Goal: Task Accomplishment & Management: Manage account settings

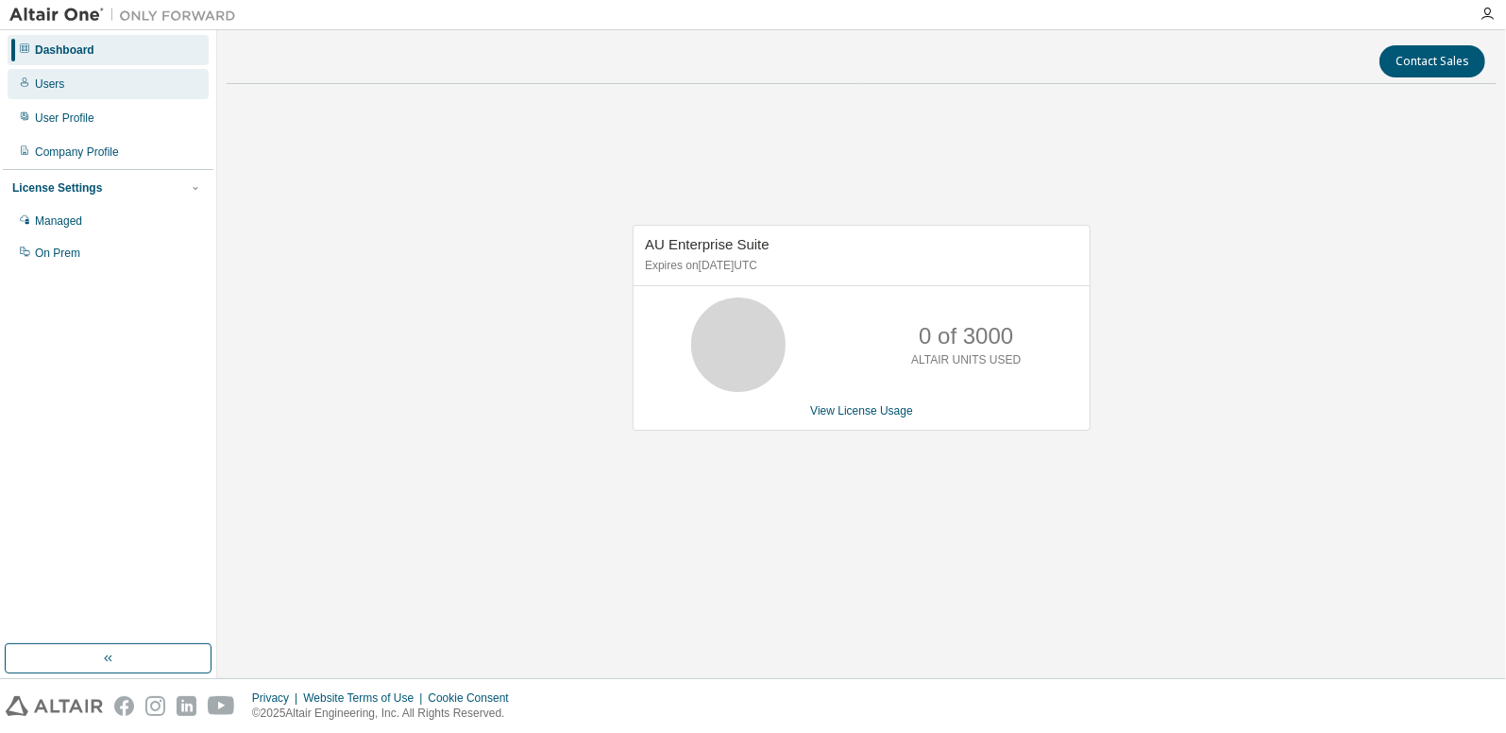
click at [78, 86] on div "Users" at bounding box center [108, 84] width 201 height 30
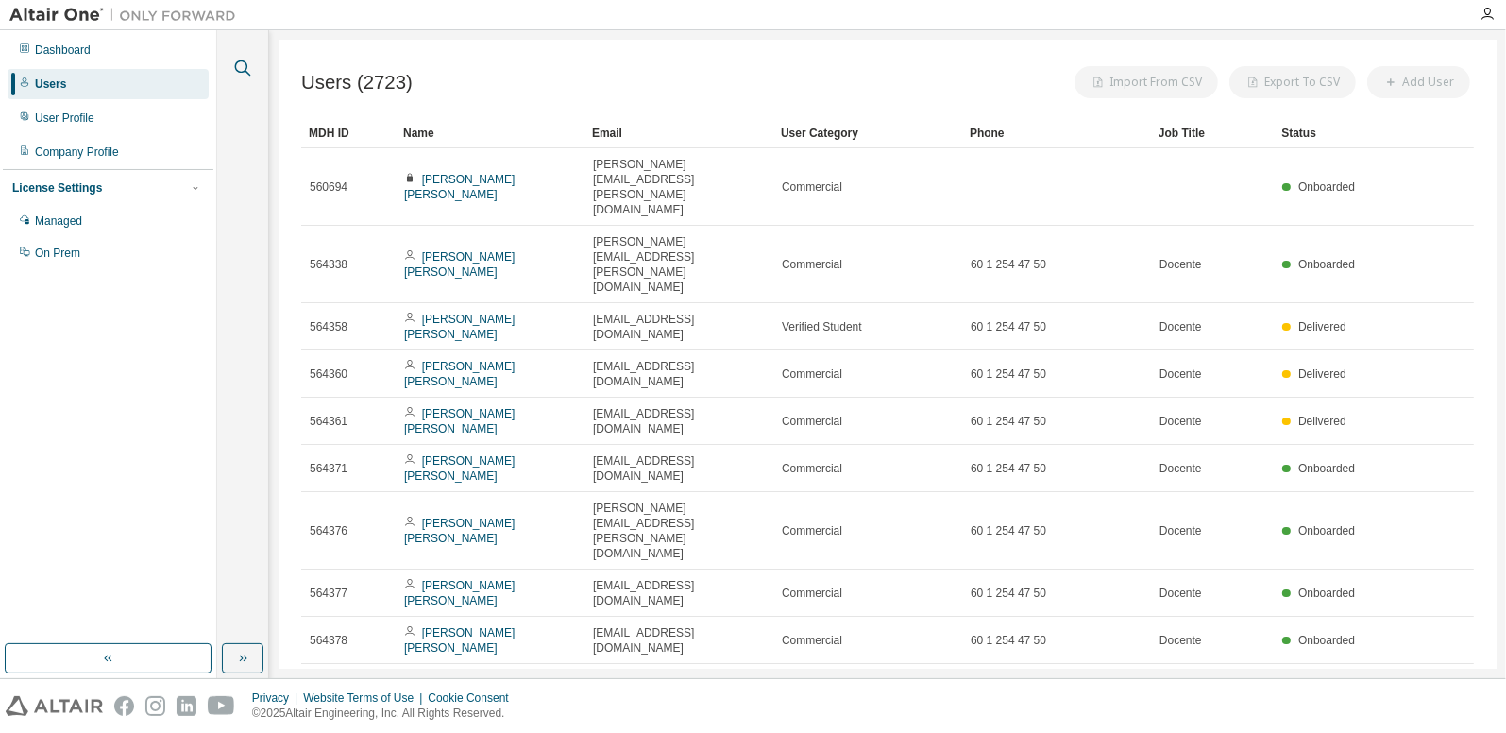
click at [244, 60] on icon "button" at bounding box center [243, 68] width 16 height 16
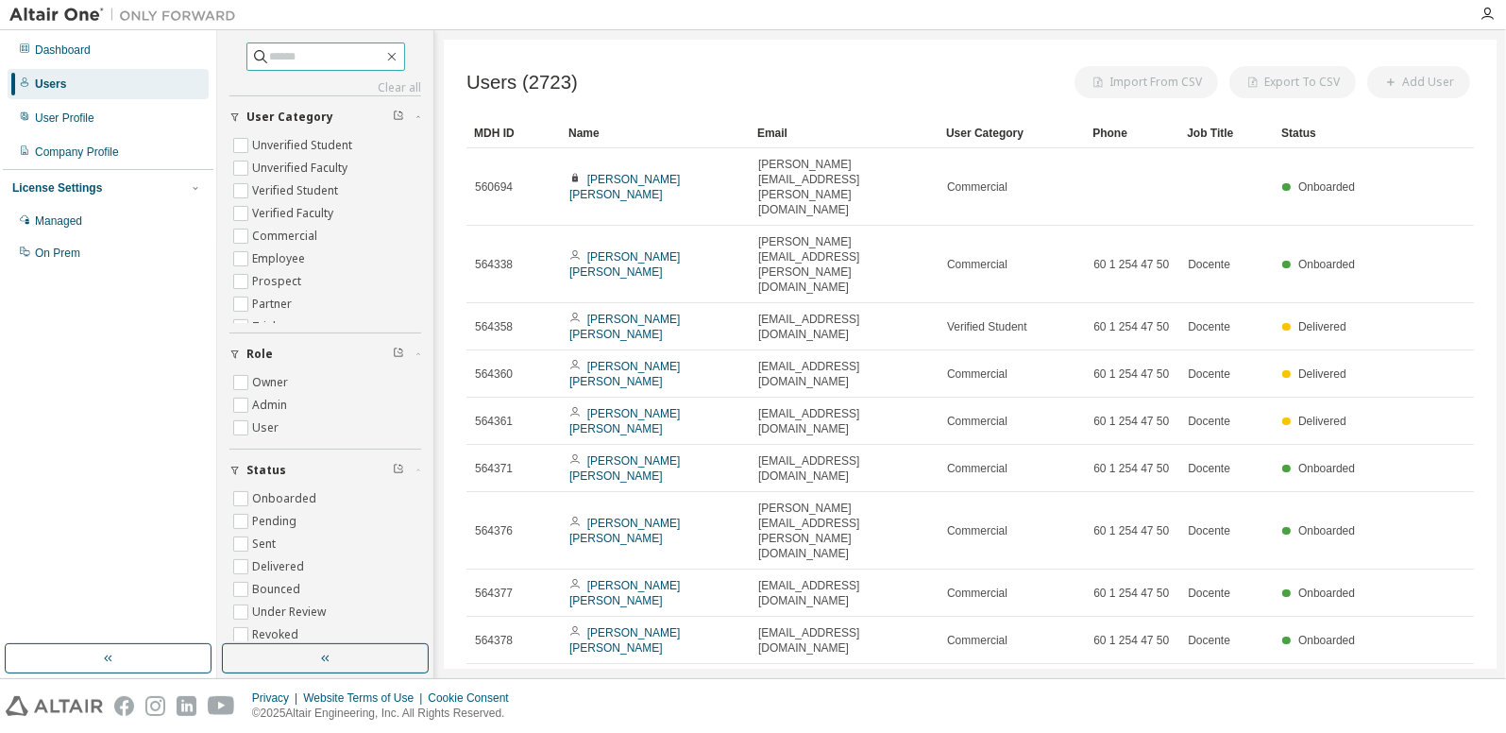
click at [289, 44] on span at bounding box center [325, 56] width 159 height 28
click at [287, 53] on input "text" at bounding box center [326, 56] width 113 height 19
type input "*******"
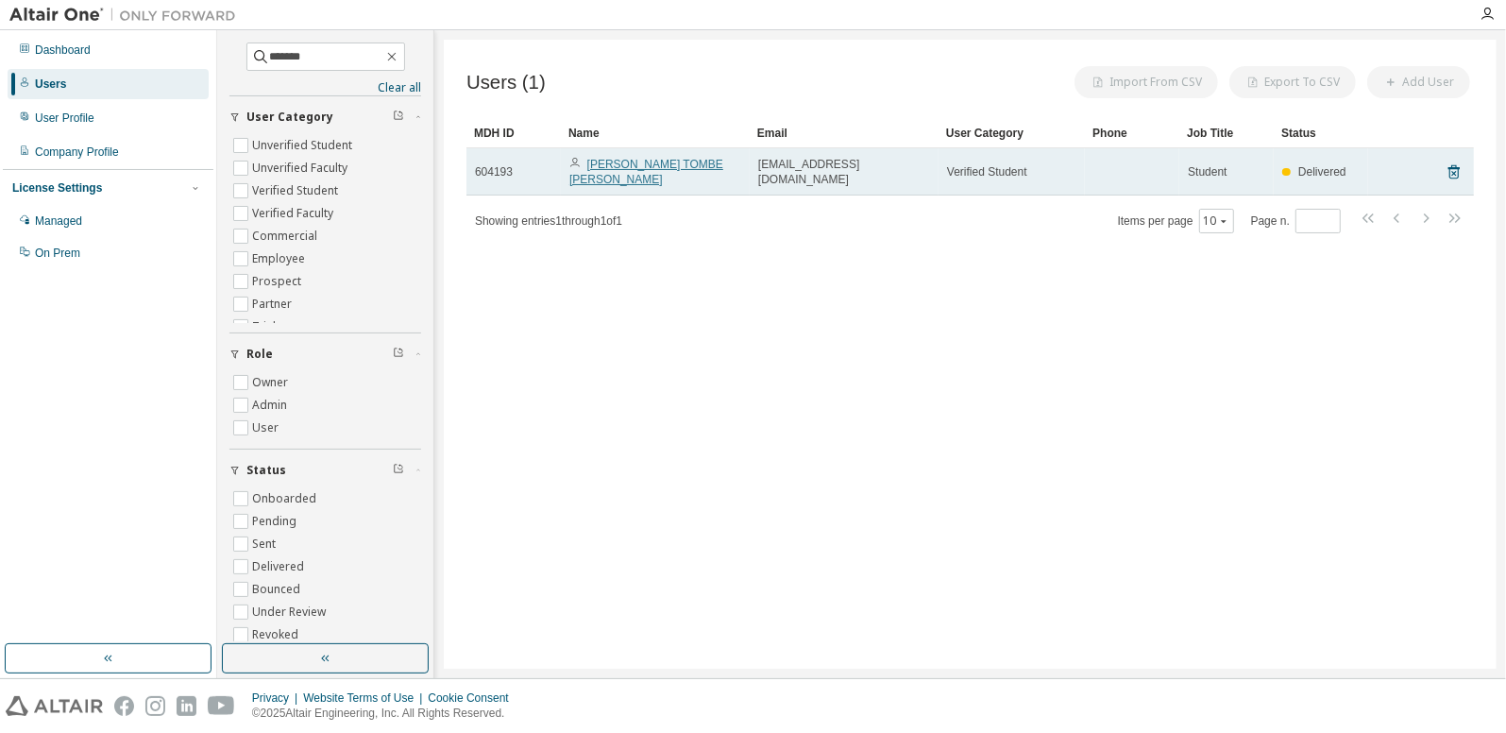
click at [645, 163] on link "[PERSON_NAME] TOMBE [PERSON_NAME]" at bounding box center [646, 172] width 154 height 28
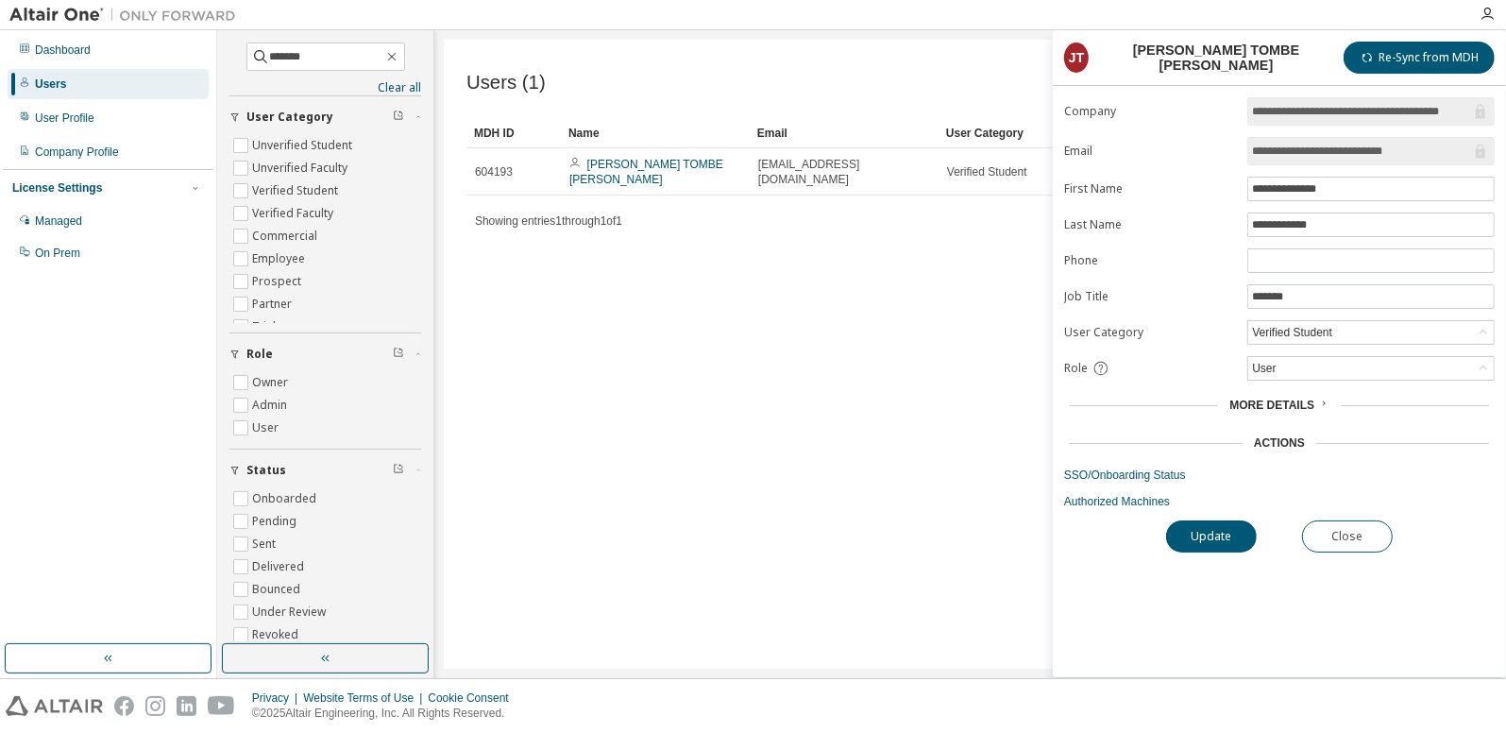
click at [810, 411] on div "Users (1) Import From CSV Export To CSV Add User Clear Load Save Save As Field …" at bounding box center [970, 354] width 1053 height 629
click at [1104, 470] on link "SSO/Onboarding Status" at bounding box center [1279, 474] width 430 height 15
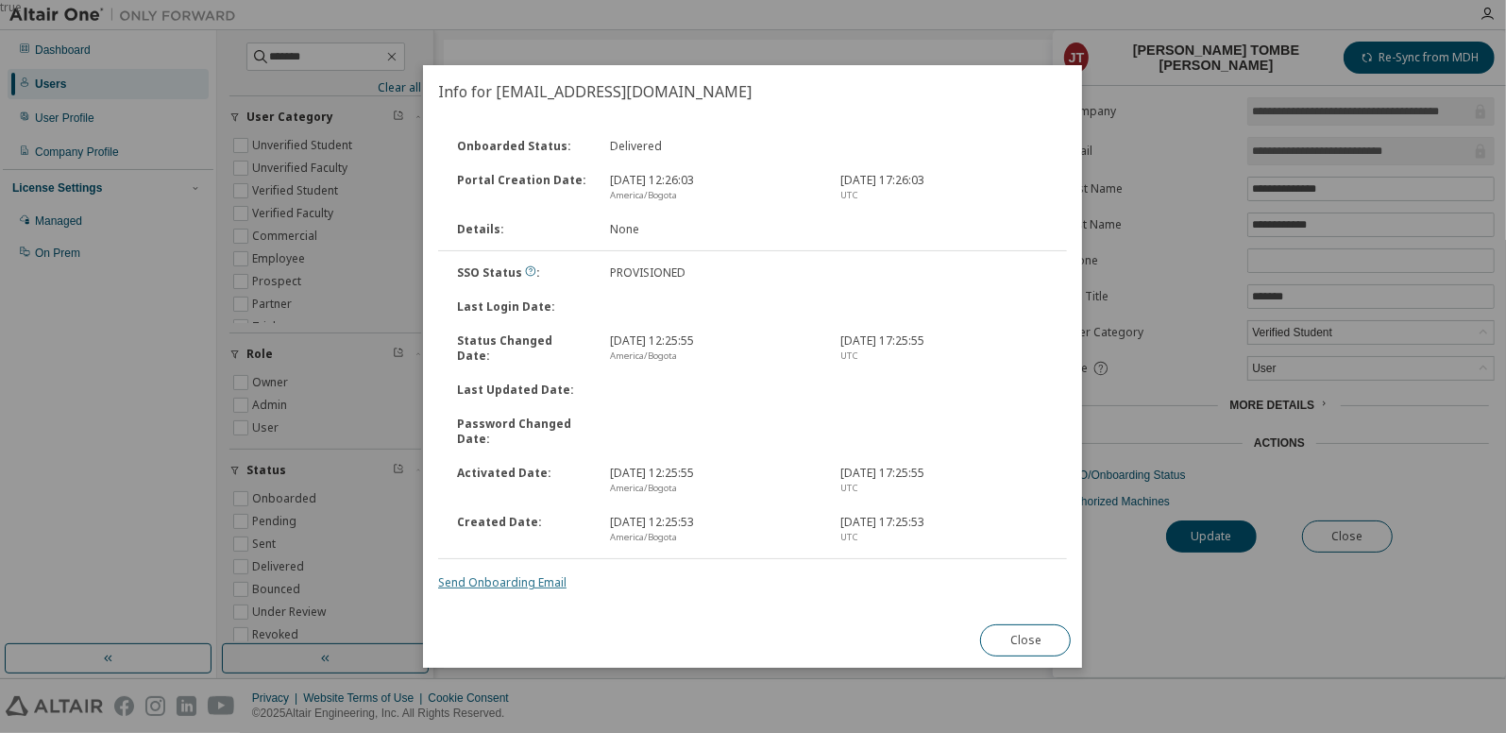
click at [483, 580] on link "Send Onboarding Email" at bounding box center [502, 582] width 128 height 16
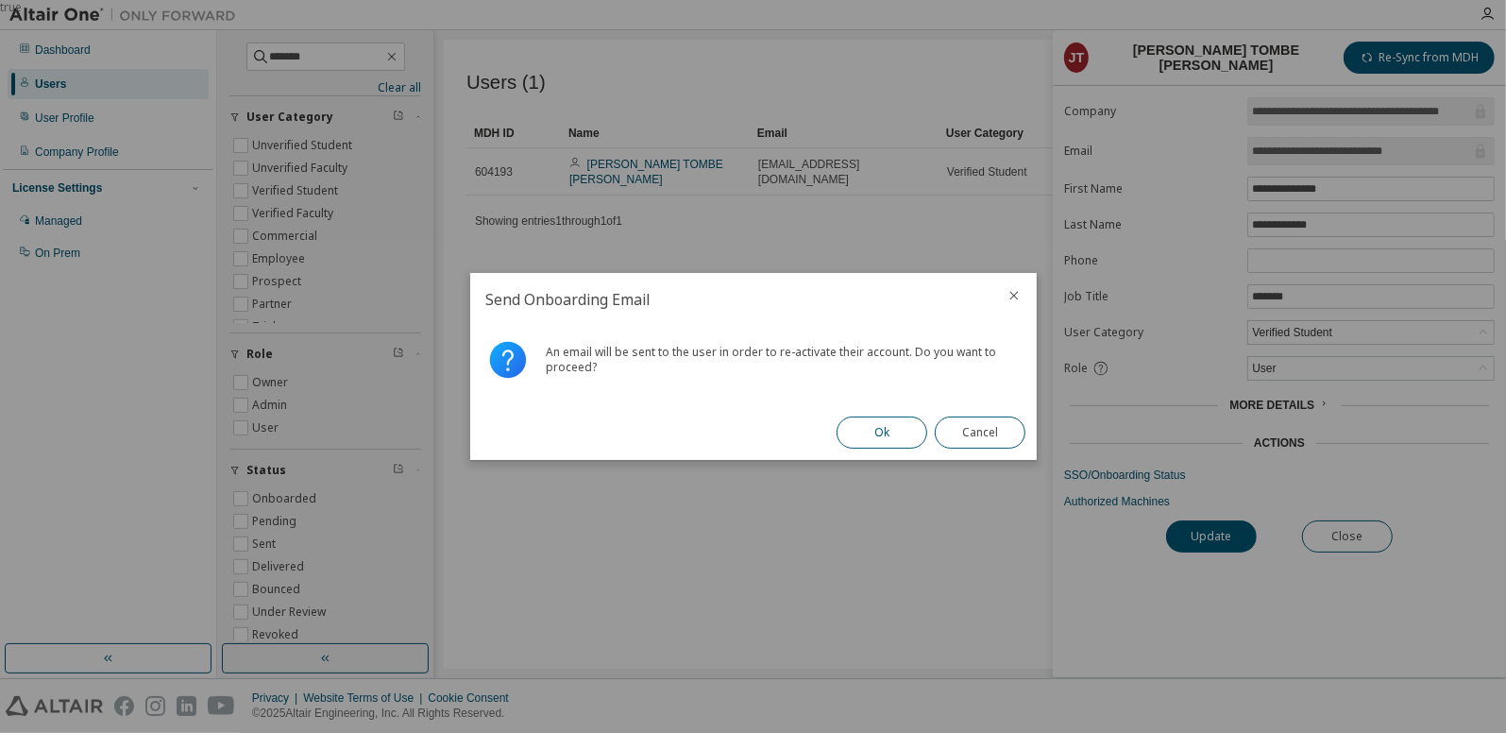
click at [871, 436] on button "Ok" at bounding box center [881, 432] width 91 height 32
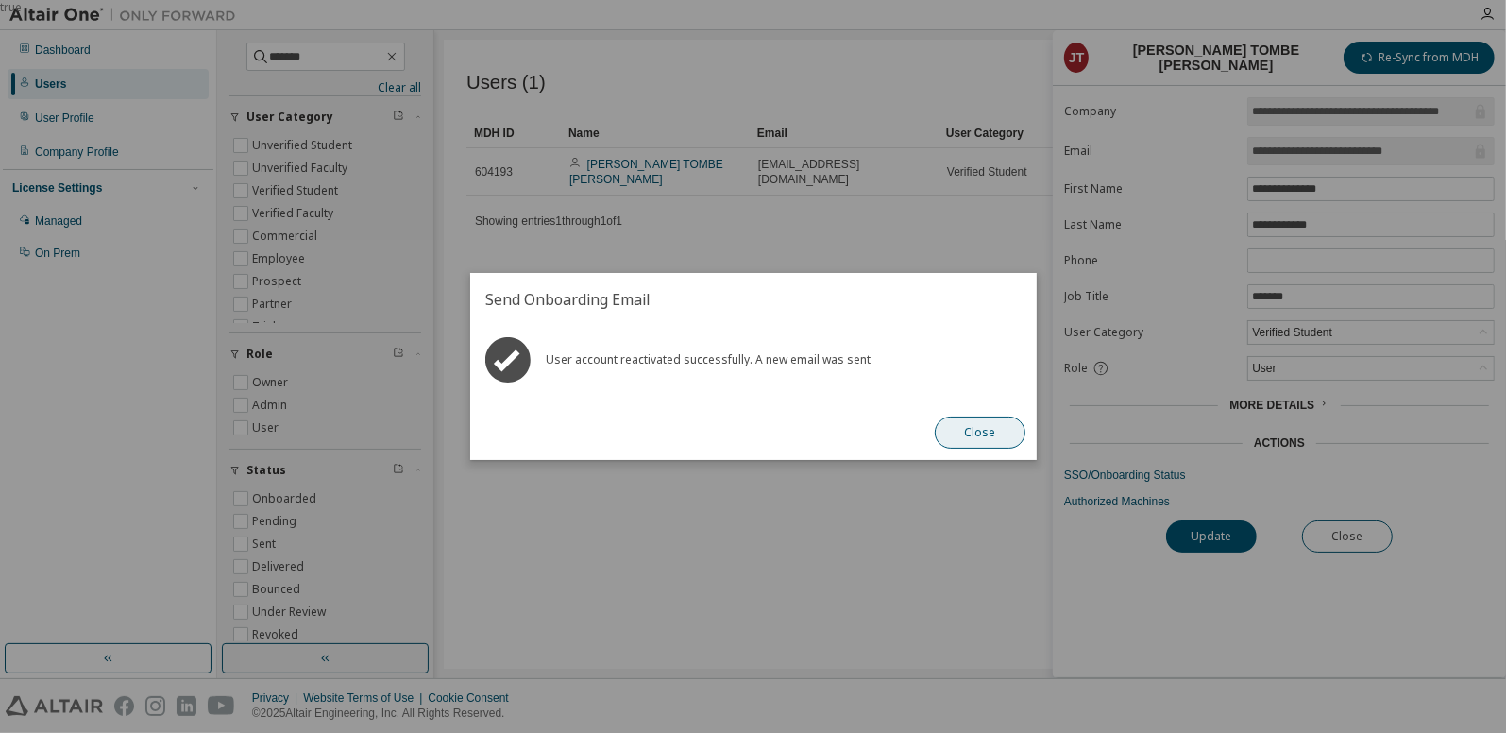
click at [969, 430] on button "Close" at bounding box center [980, 432] width 91 height 32
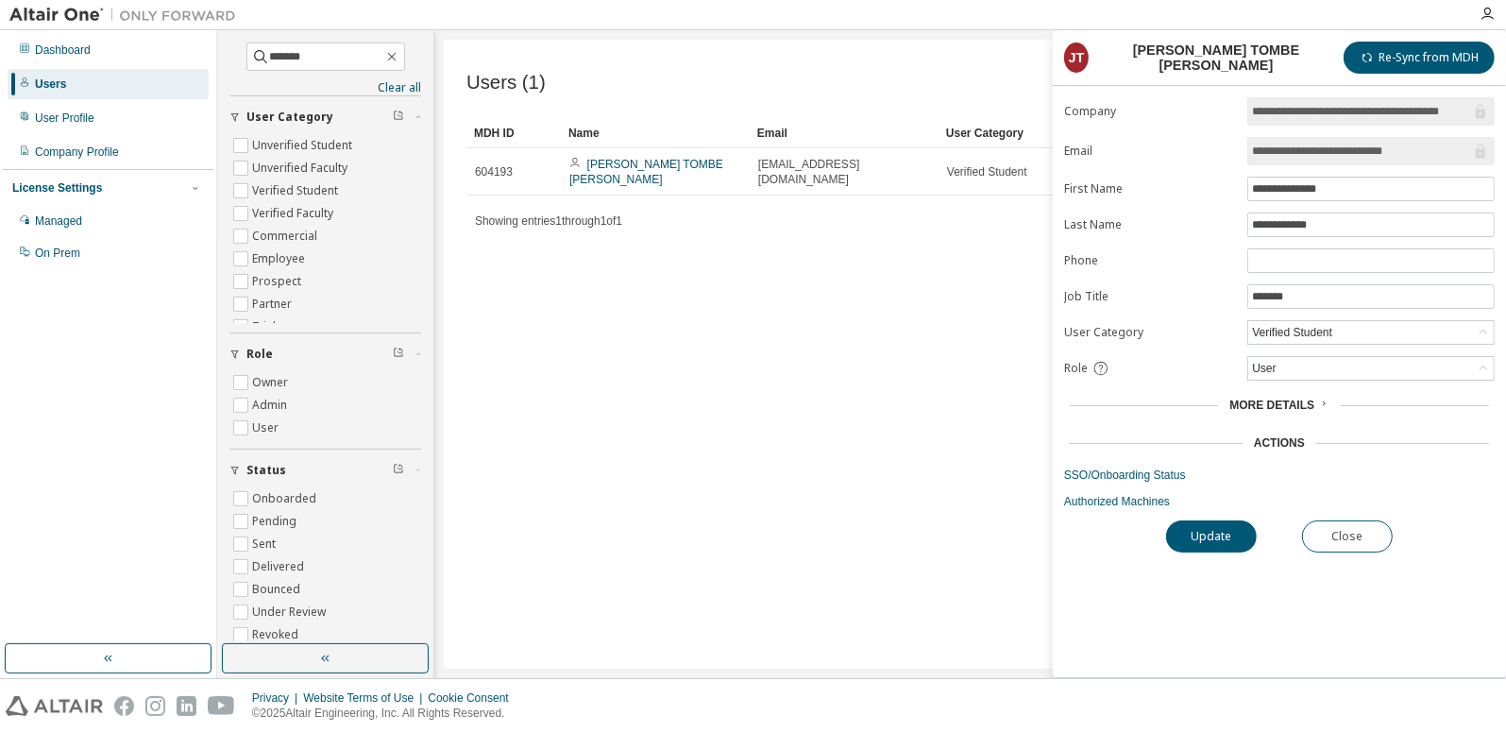
drag, startPoint x: 958, startPoint y: 66, endPoint x: 946, endPoint y: 71, distance: 13.1
click at [958, 67] on div "Users (1) Import From CSV Export To CSV Add User" at bounding box center [969, 82] width 1007 height 40
click at [383, 59] on input "*******" at bounding box center [326, 56] width 113 height 19
click at [399, 51] on icon "button" at bounding box center [391, 56] width 15 height 15
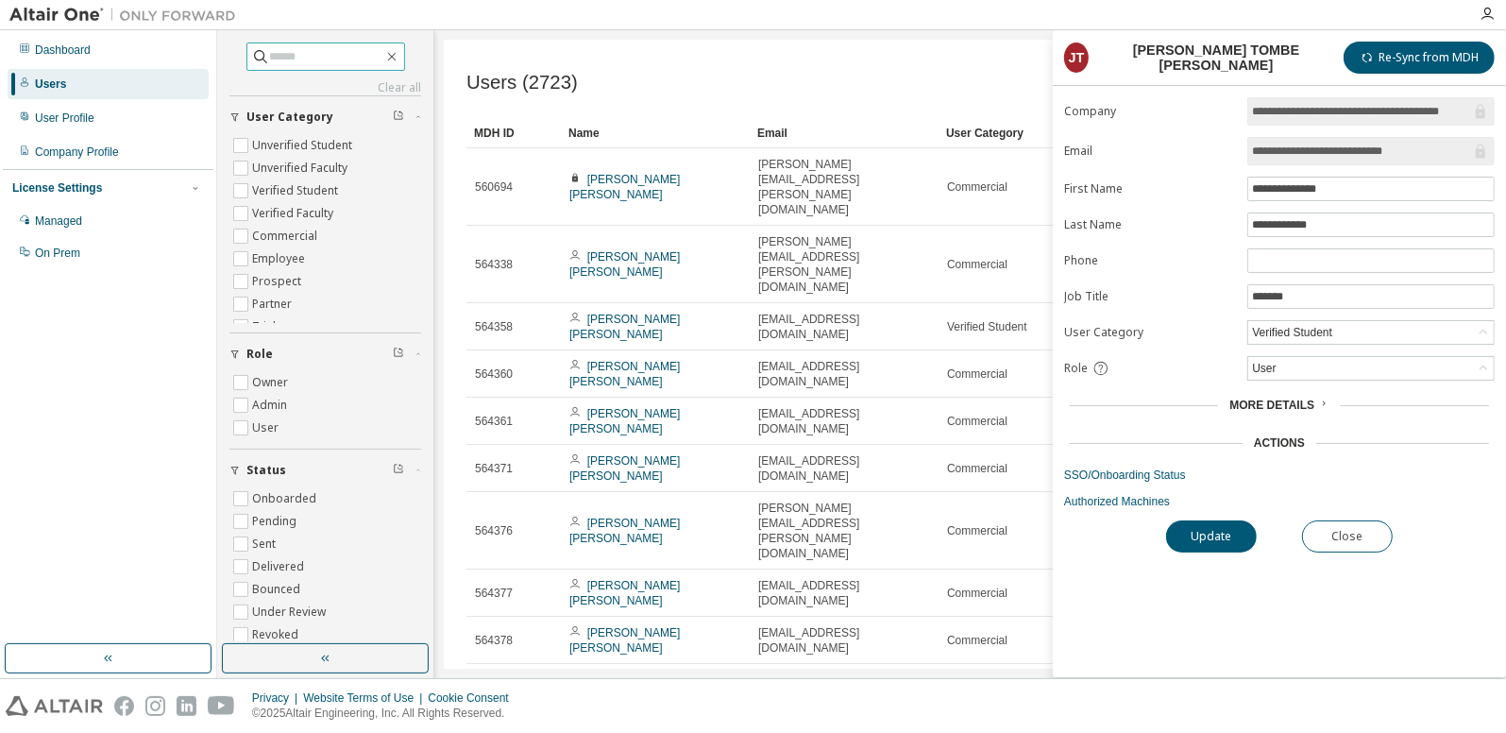
click at [270, 49] on input "text" at bounding box center [326, 56] width 113 height 19
type input "**********"
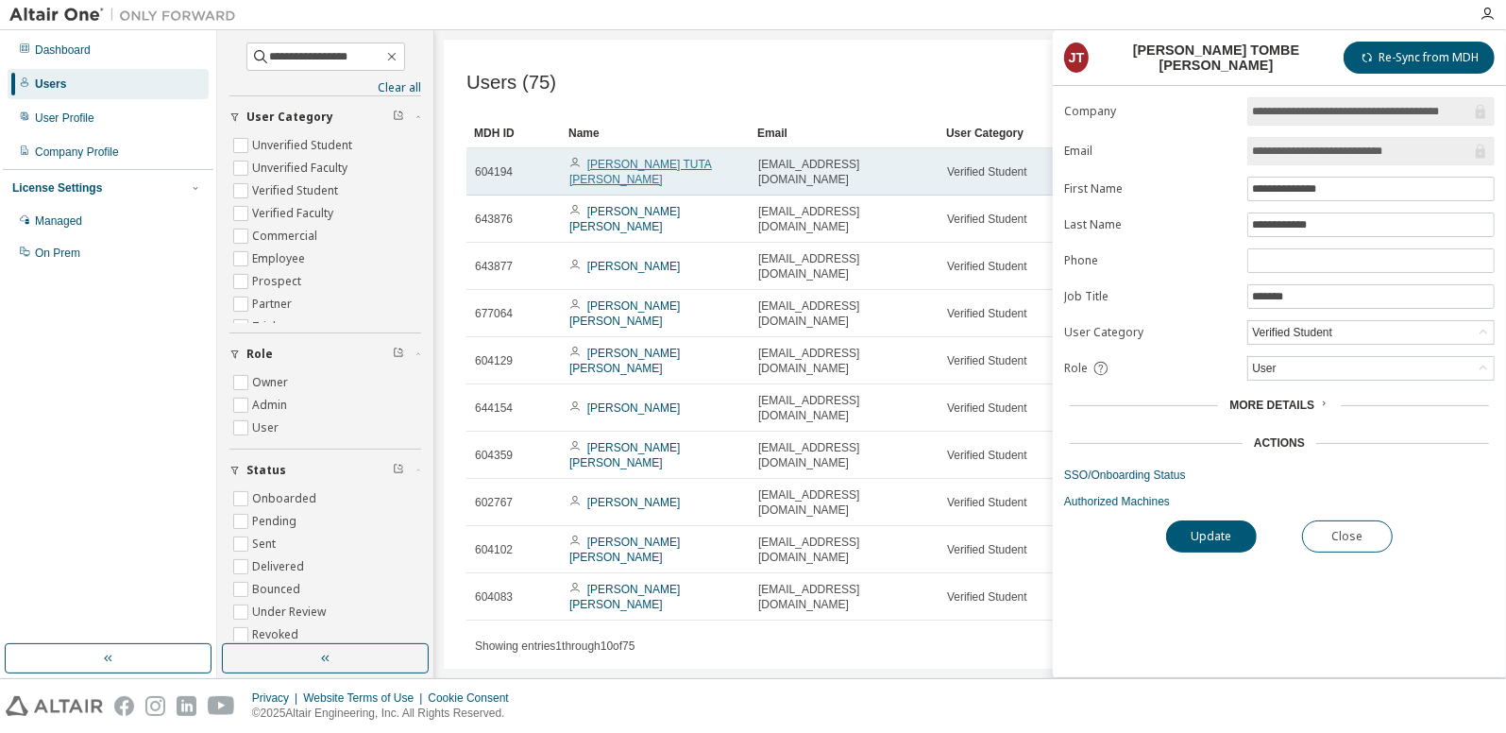
click at [649, 165] on link "[PERSON_NAME] TUTA [PERSON_NAME]" at bounding box center [640, 172] width 143 height 28
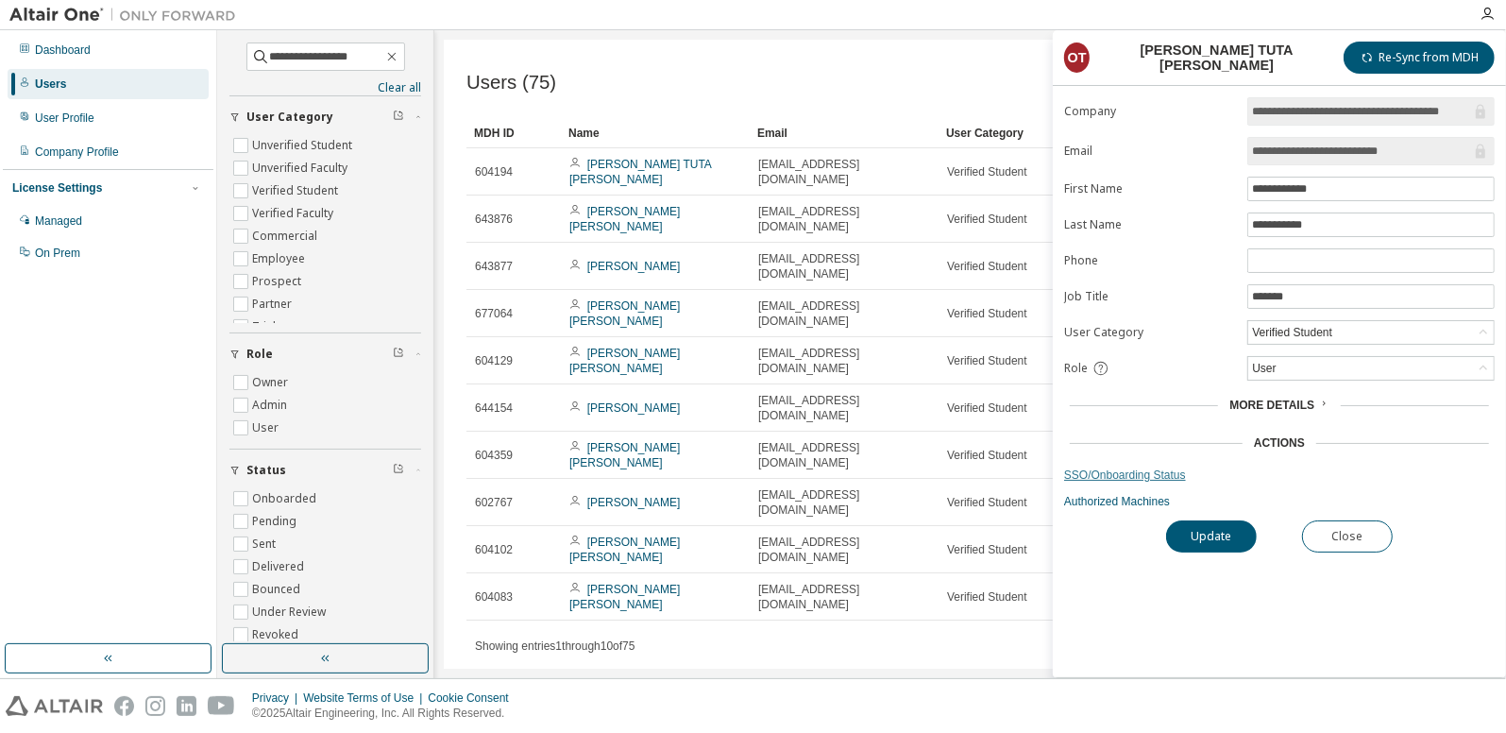
click at [1120, 467] on link "SSO/Onboarding Status" at bounding box center [1279, 474] width 430 height 15
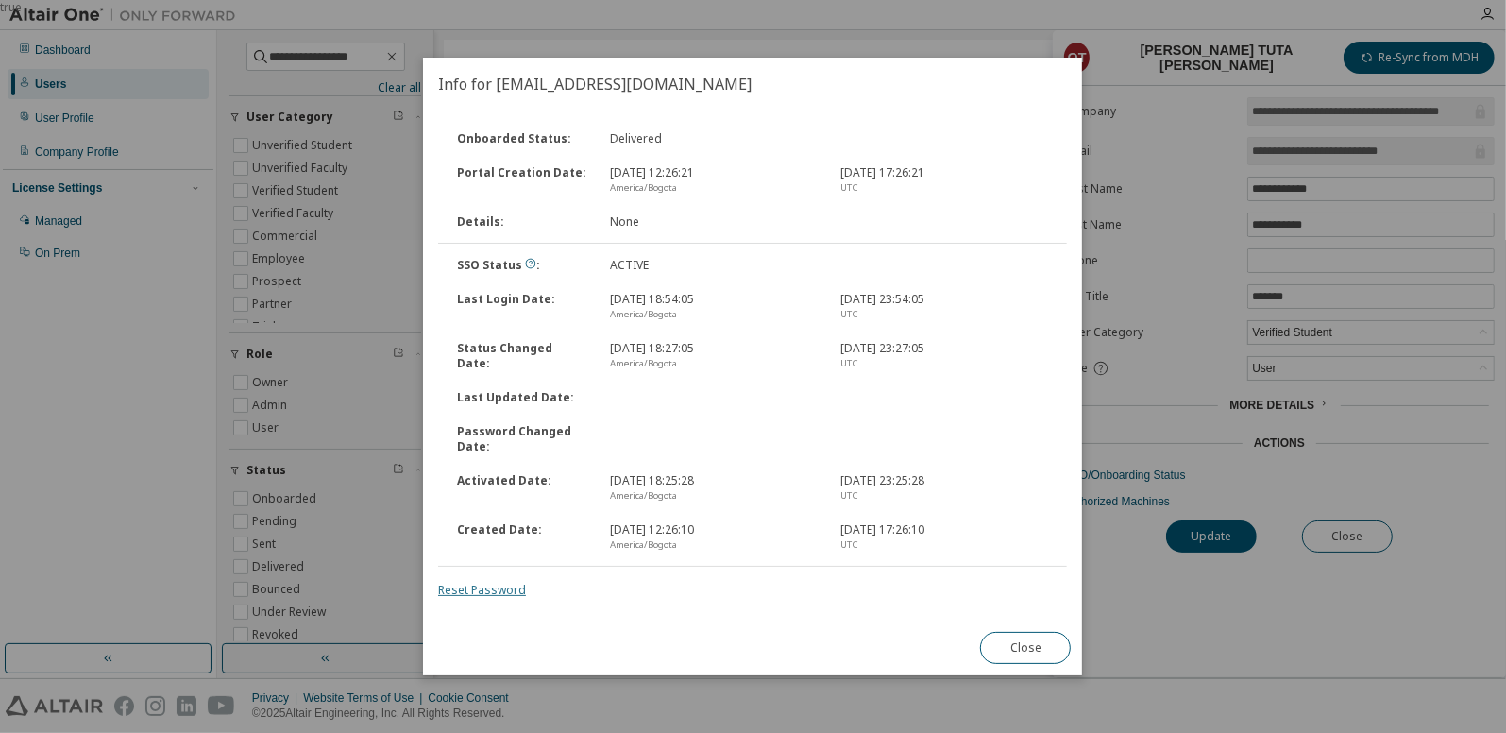
click at [470, 584] on link "Reset Password" at bounding box center [482, 590] width 88 height 16
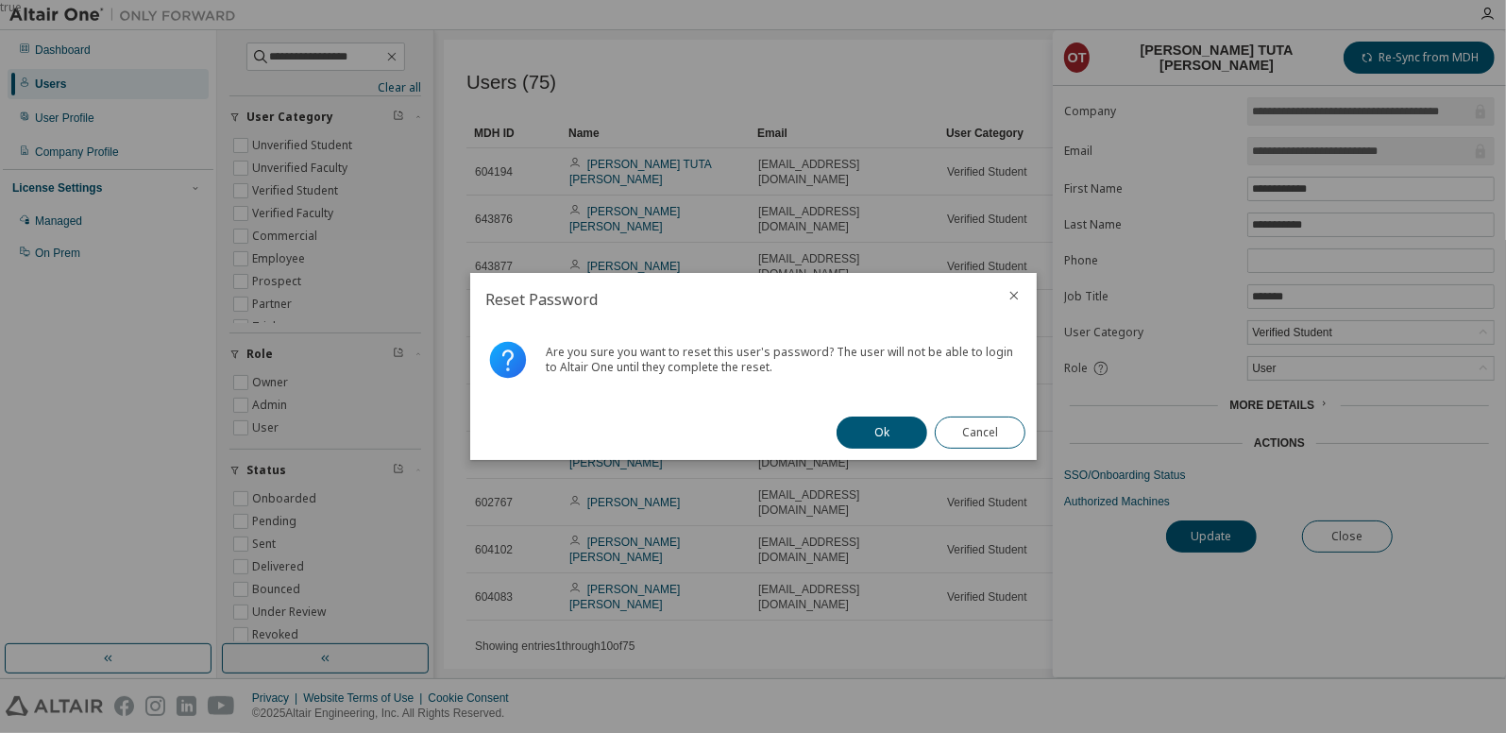
click at [886, 441] on button "Ok" at bounding box center [881, 432] width 91 height 32
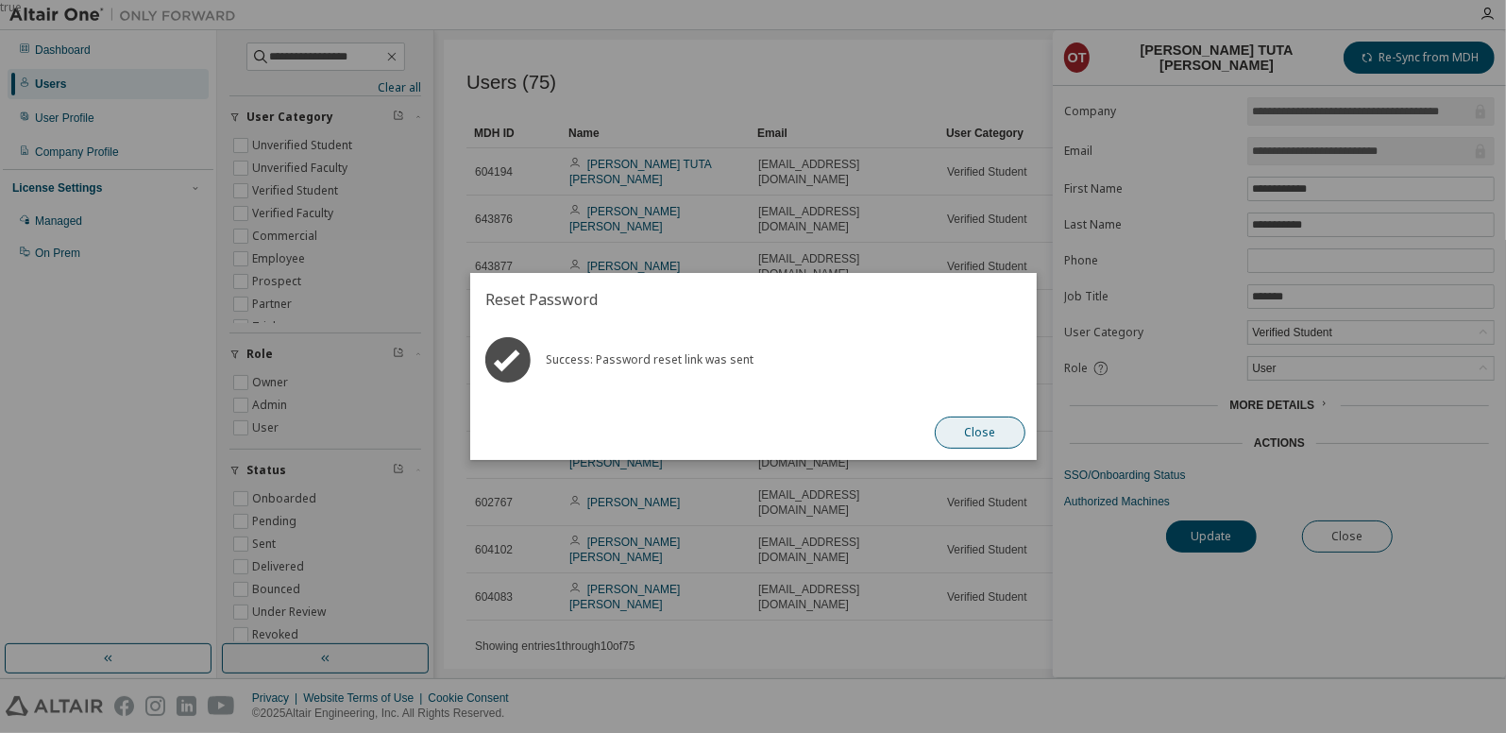
click at [1004, 433] on button "Close" at bounding box center [980, 432] width 91 height 32
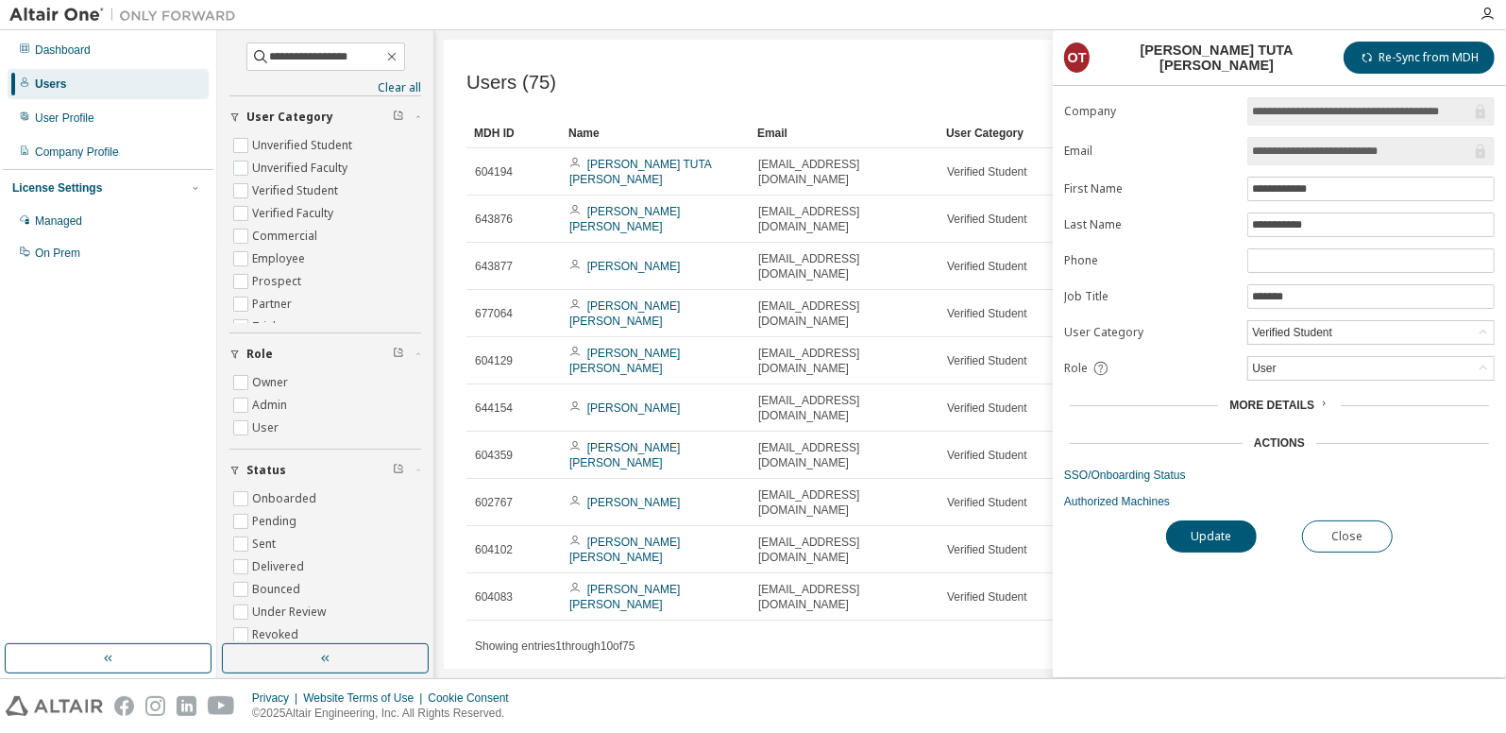
click at [783, 64] on div "Users (75) Import From CSV Export To CSV Add User" at bounding box center [969, 82] width 1007 height 40
click at [397, 55] on icon "button" at bounding box center [391, 56] width 15 height 15
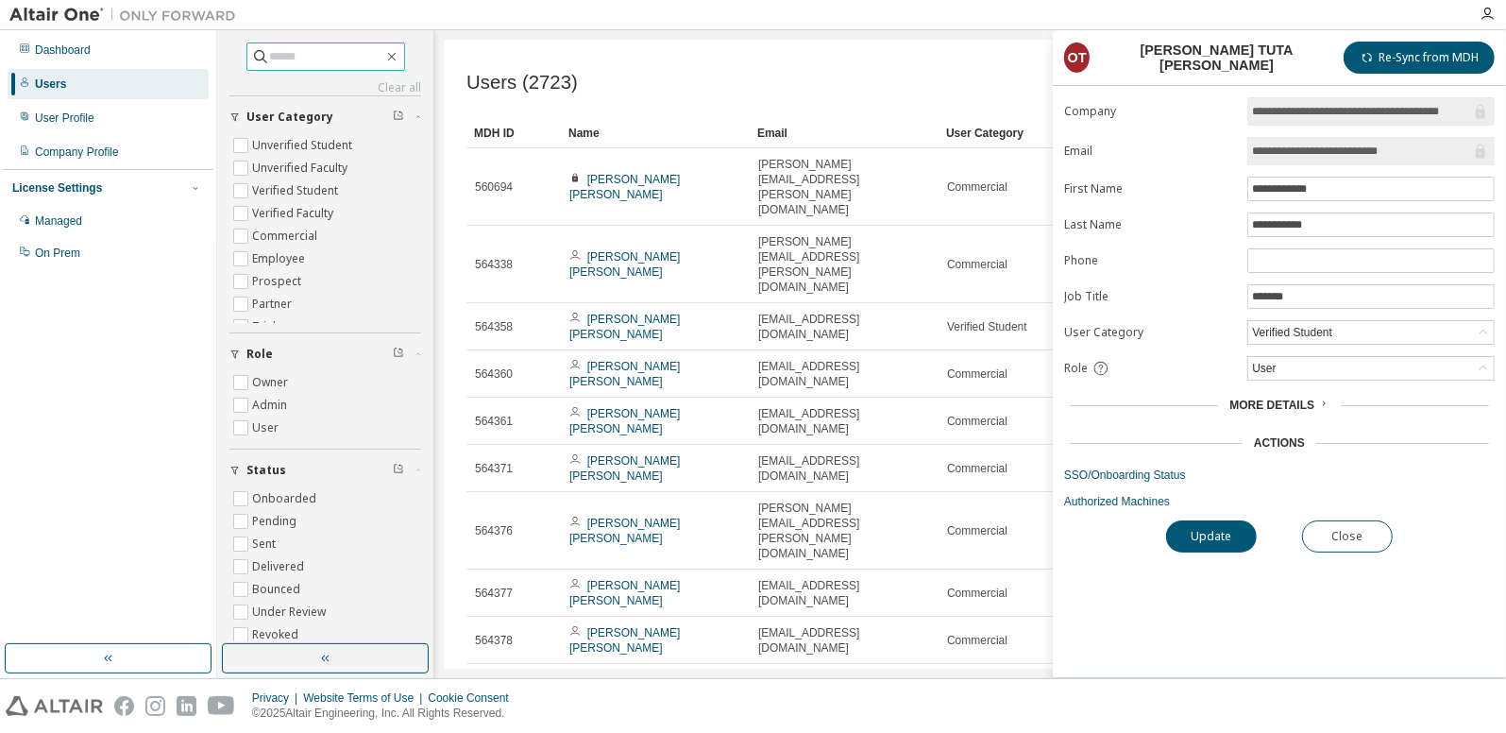
click at [367, 49] on input "text" at bounding box center [326, 56] width 113 height 19
type input "**********"
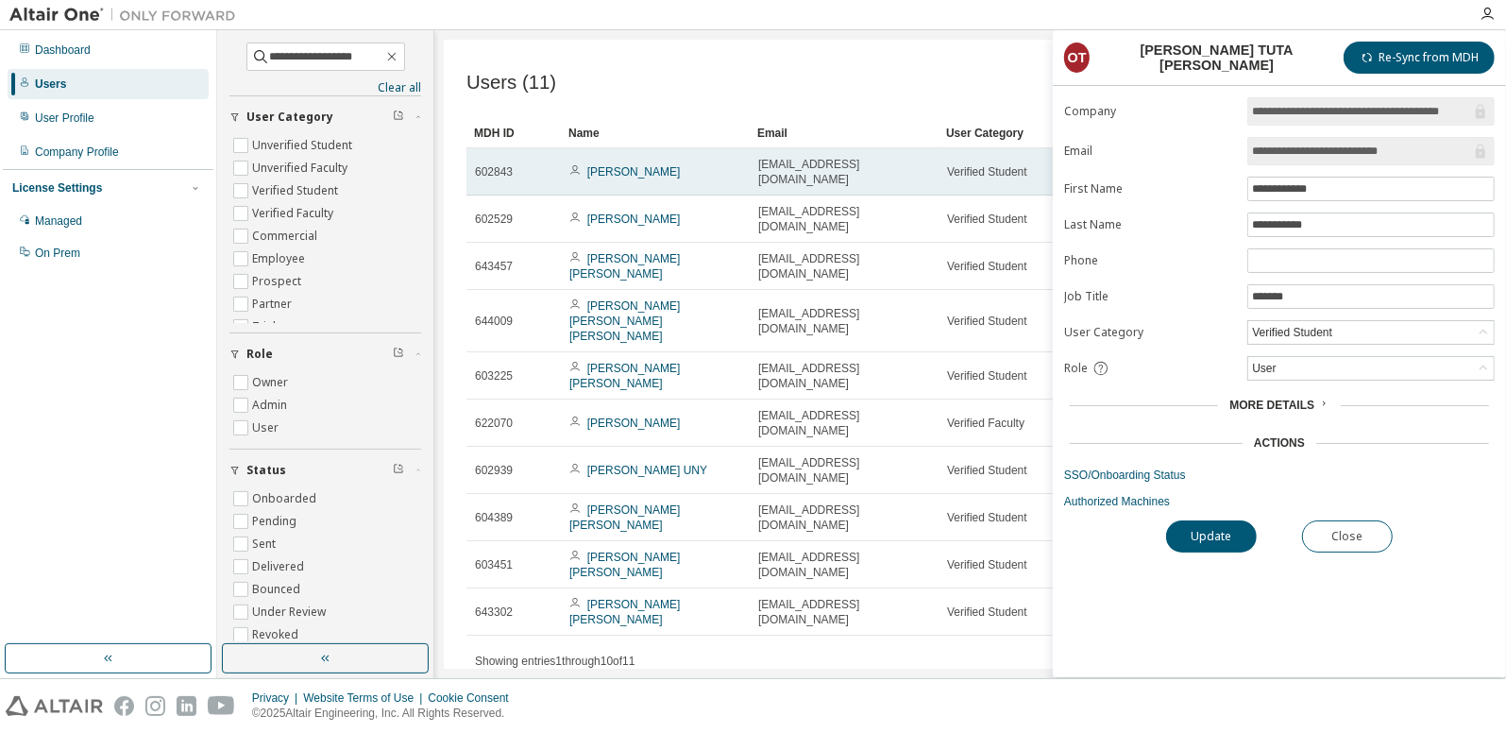
click at [640, 172] on span "[PERSON_NAME]" at bounding box center [624, 171] width 110 height 15
click at [594, 178] on link "[PERSON_NAME]" at bounding box center [633, 171] width 93 height 13
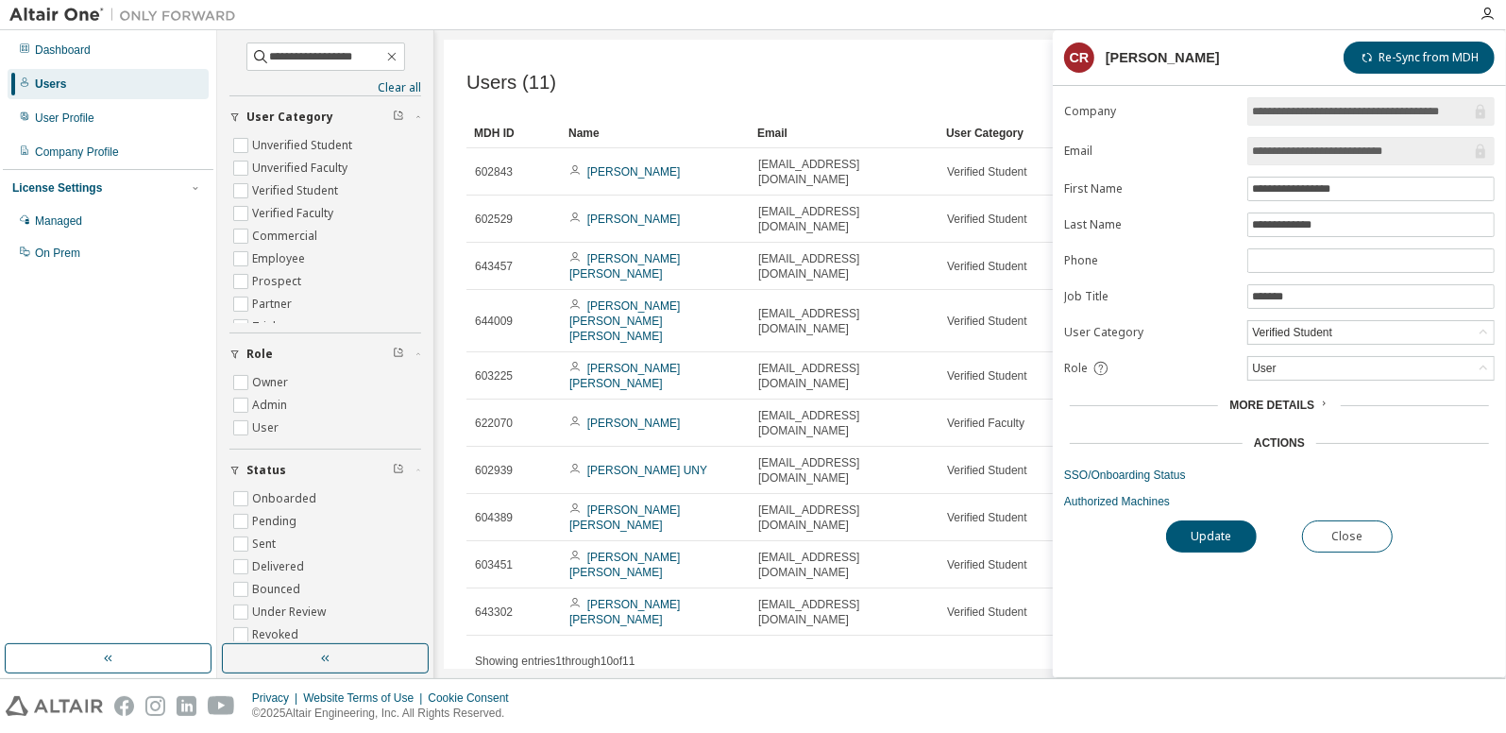
click at [1156, 479] on form "**********" at bounding box center [1279, 303] width 430 height 412
click at [1169, 469] on link "SSO/Onboarding Status" at bounding box center [1279, 474] width 430 height 15
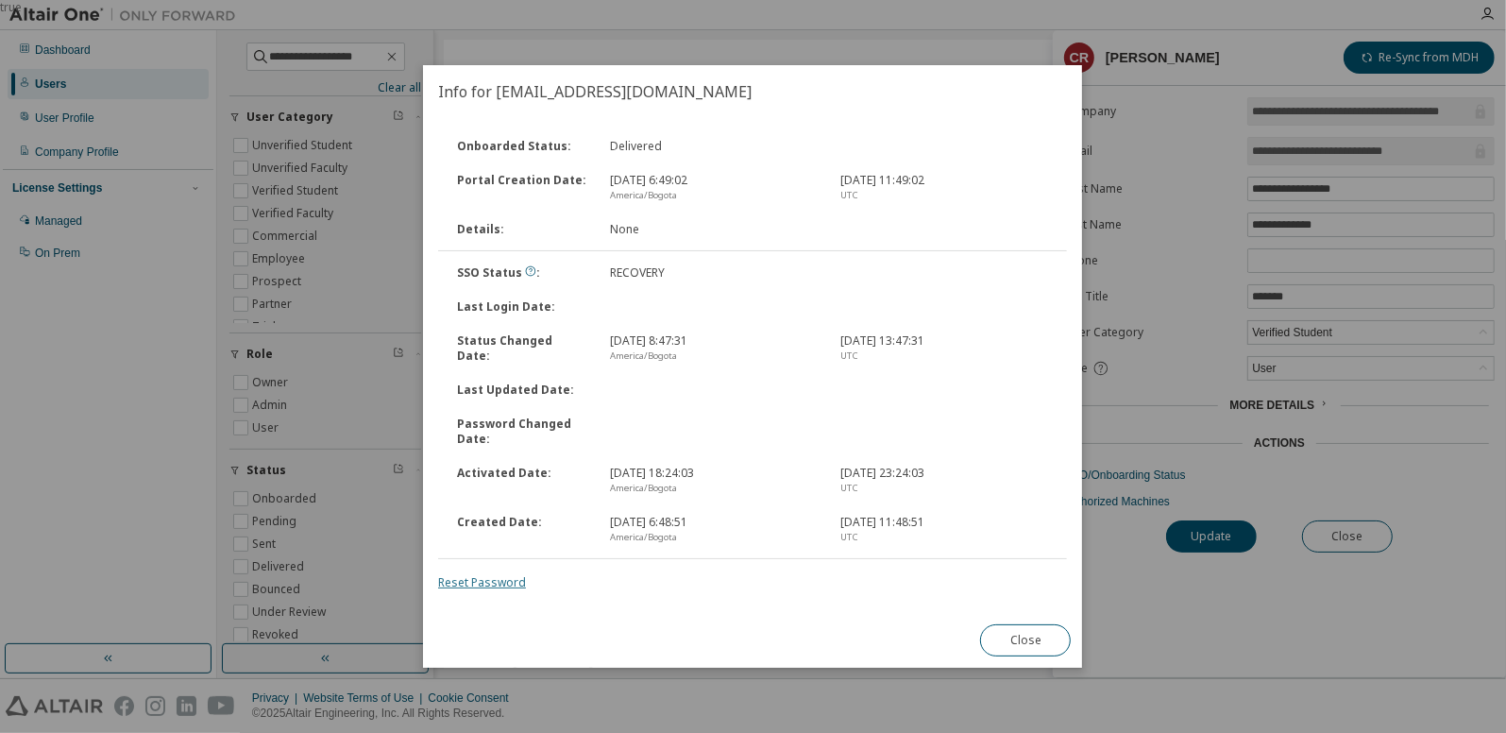
click at [496, 582] on link "Reset Password" at bounding box center [482, 582] width 88 height 16
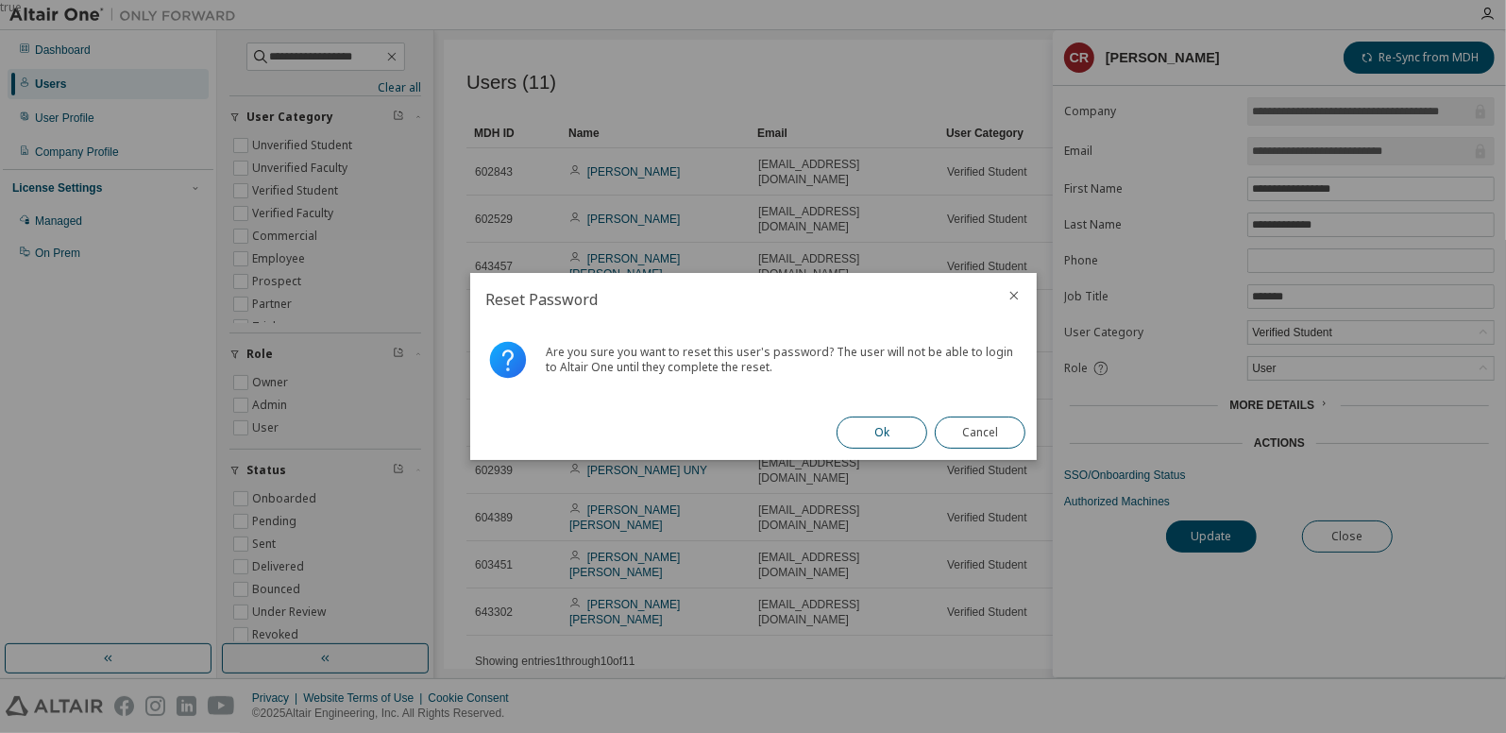
click at [869, 428] on button "Ok" at bounding box center [881, 432] width 91 height 32
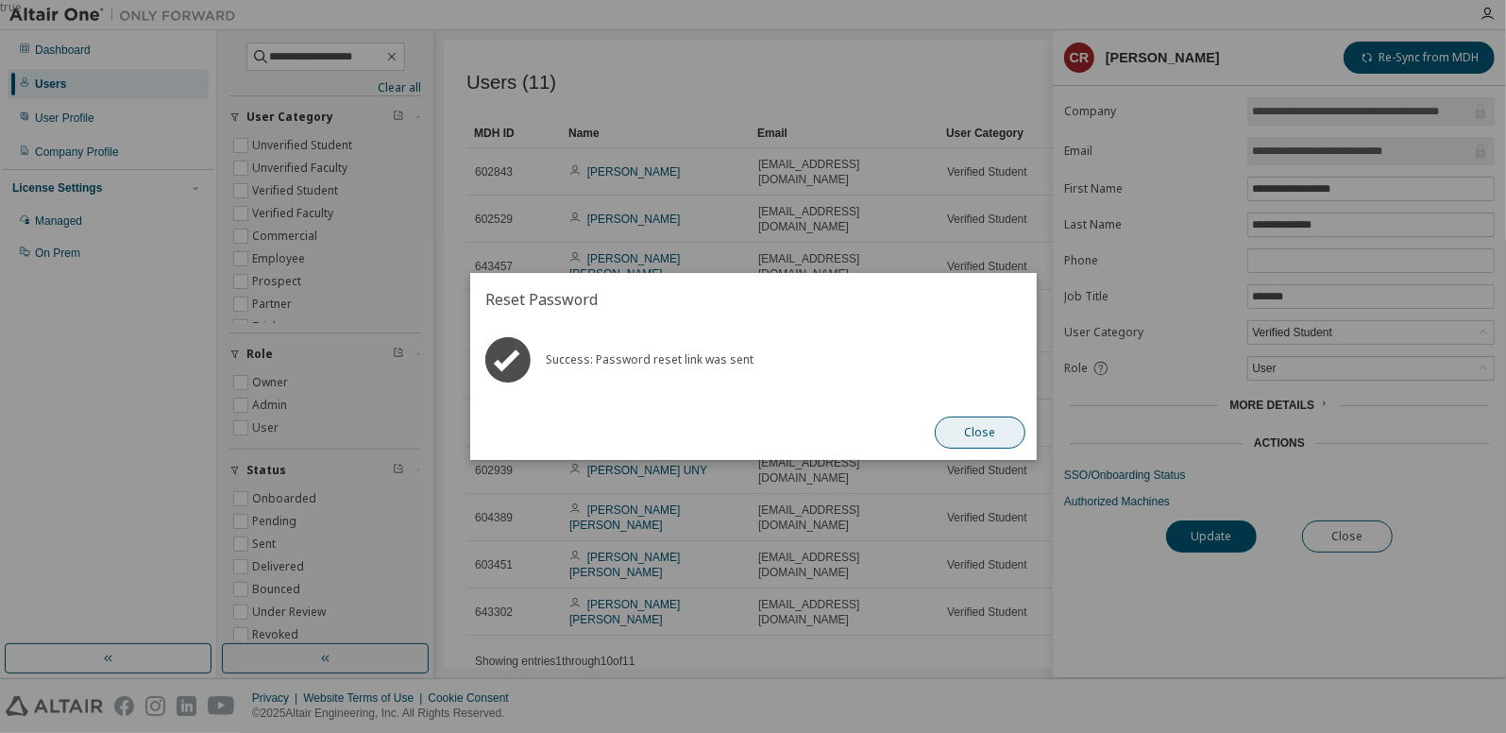
click at [988, 430] on button "Close" at bounding box center [980, 432] width 91 height 32
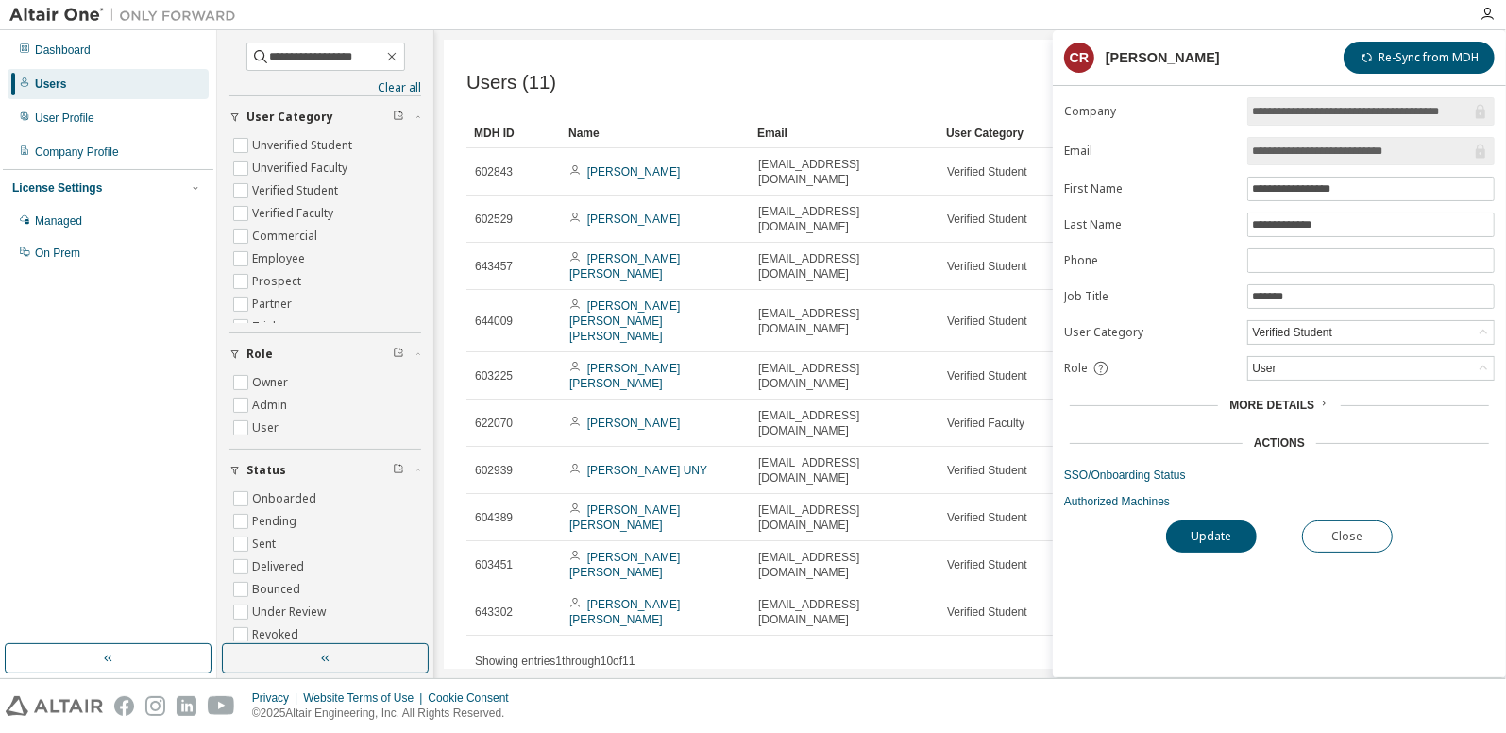
click at [405, 51] on span "**********" at bounding box center [325, 56] width 159 height 28
click at [396, 59] on icon "button" at bounding box center [391, 57] width 8 height 8
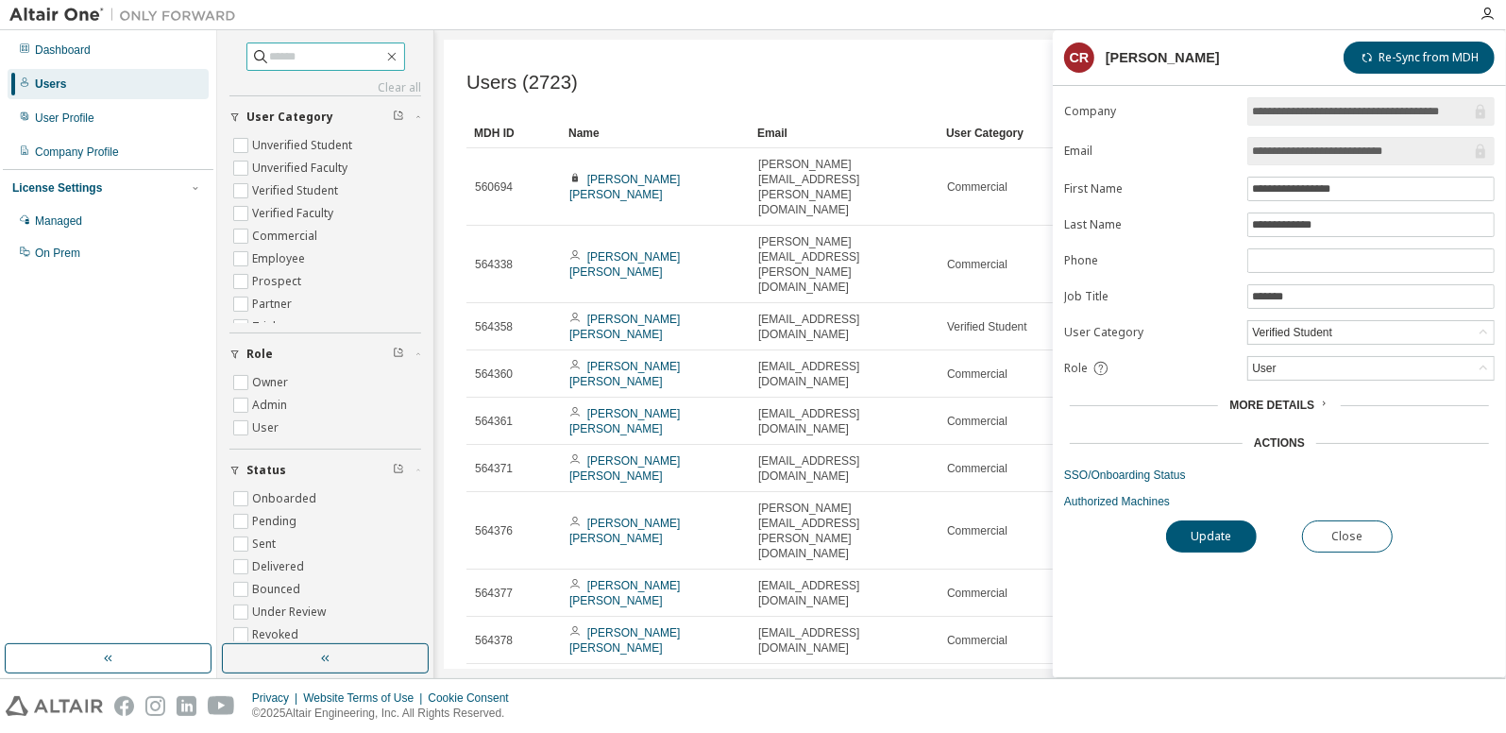
click at [287, 59] on input "text" at bounding box center [326, 56] width 113 height 19
type input "**********"
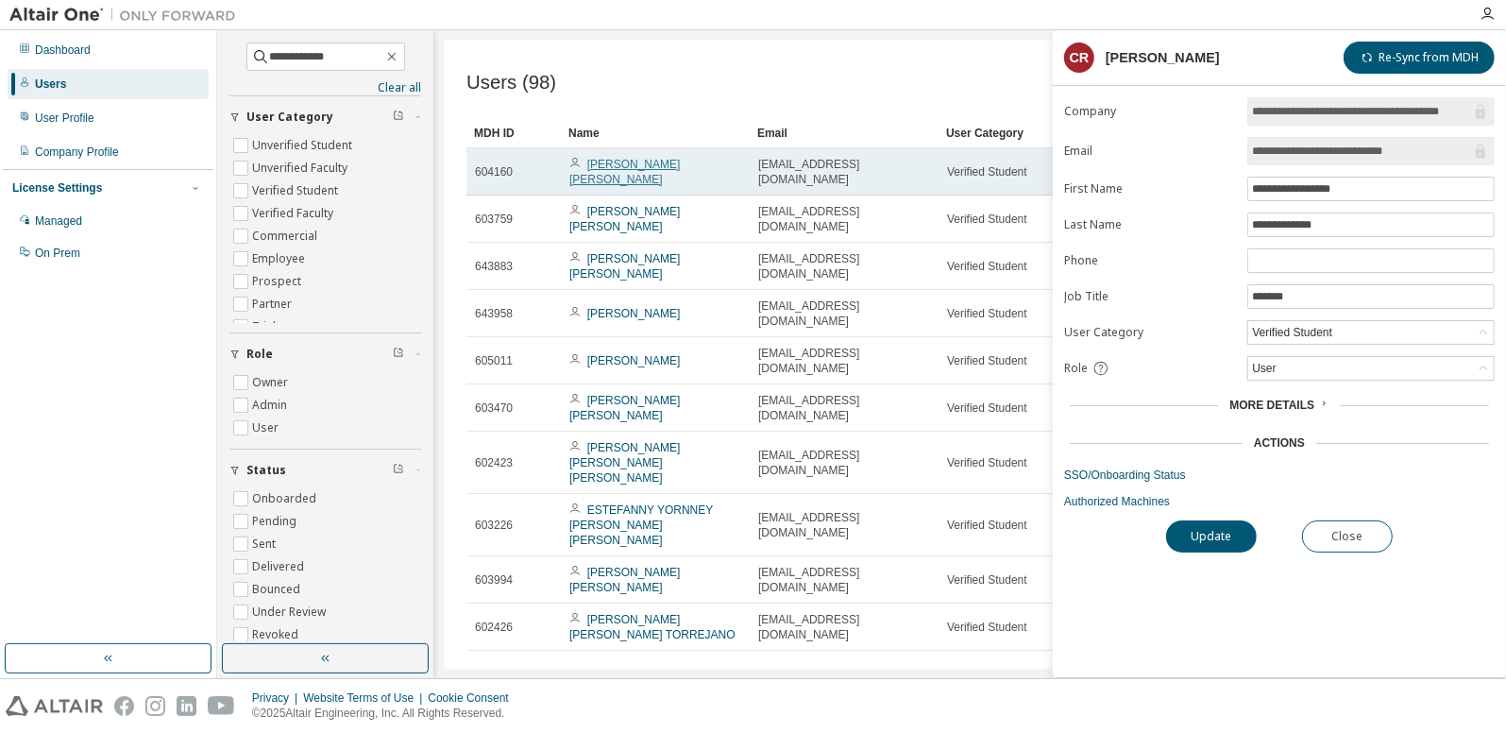
click at [665, 169] on link "[PERSON_NAME] [PERSON_NAME]" at bounding box center [624, 172] width 110 height 28
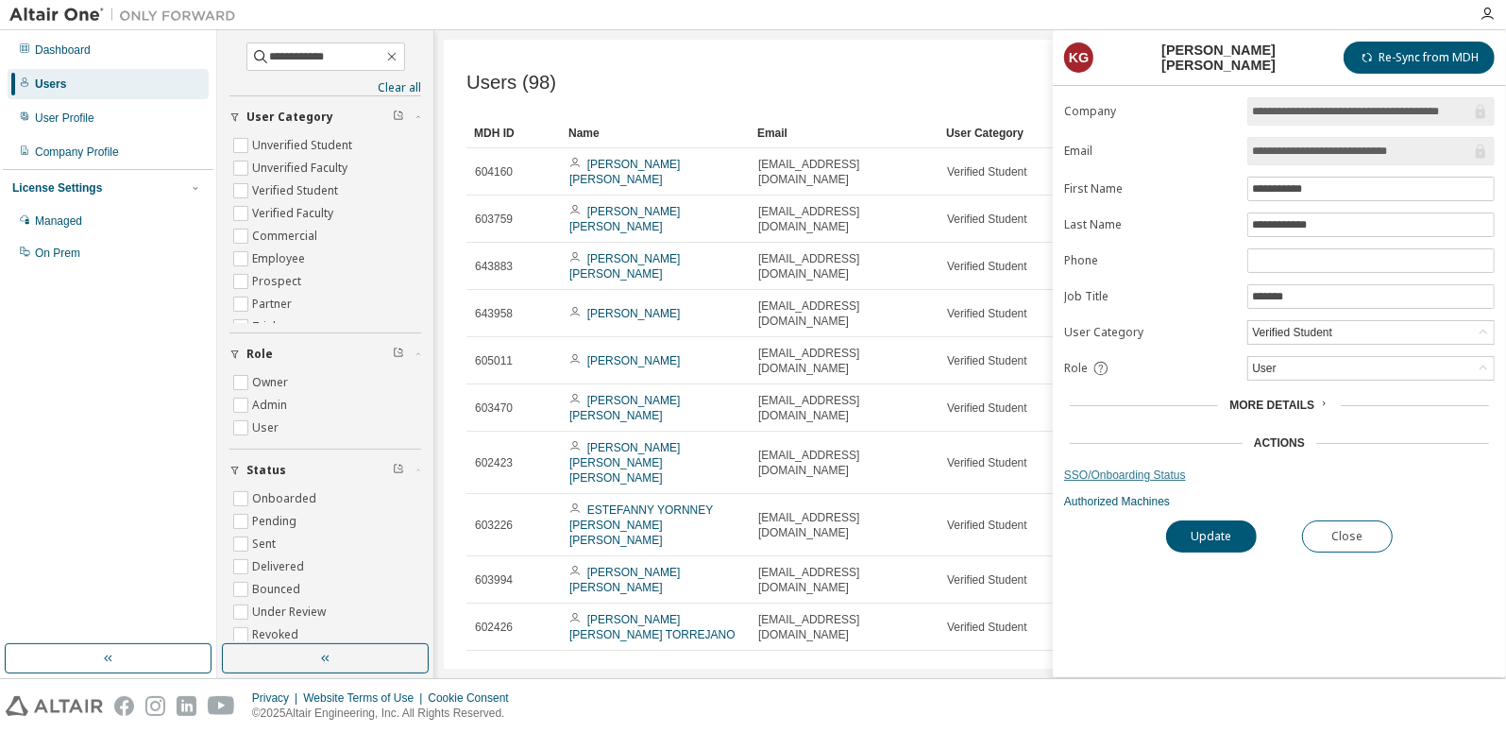
click at [1096, 475] on link "SSO/Onboarding Status" at bounding box center [1279, 474] width 430 height 15
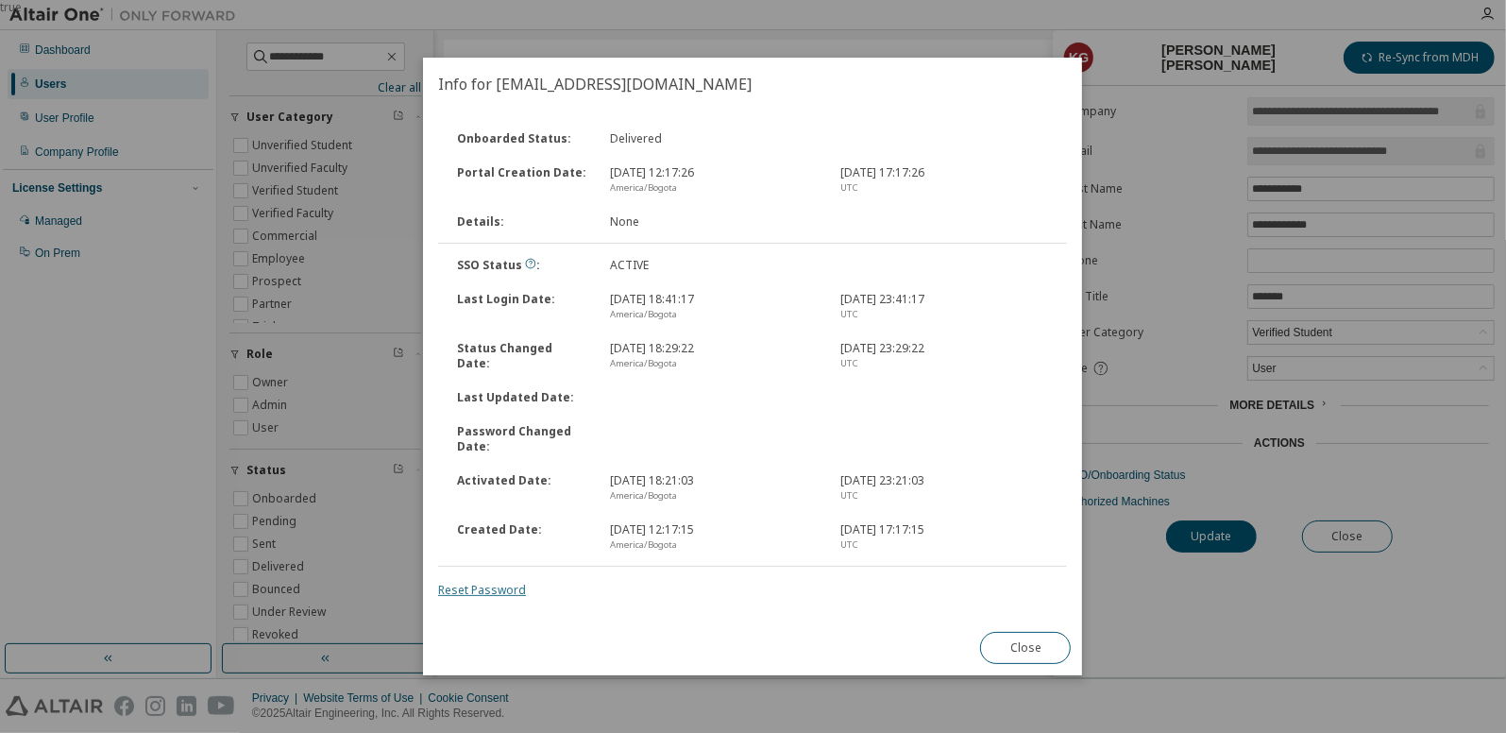
click at [504, 584] on link "Reset Password" at bounding box center [482, 590] width 88 height 16
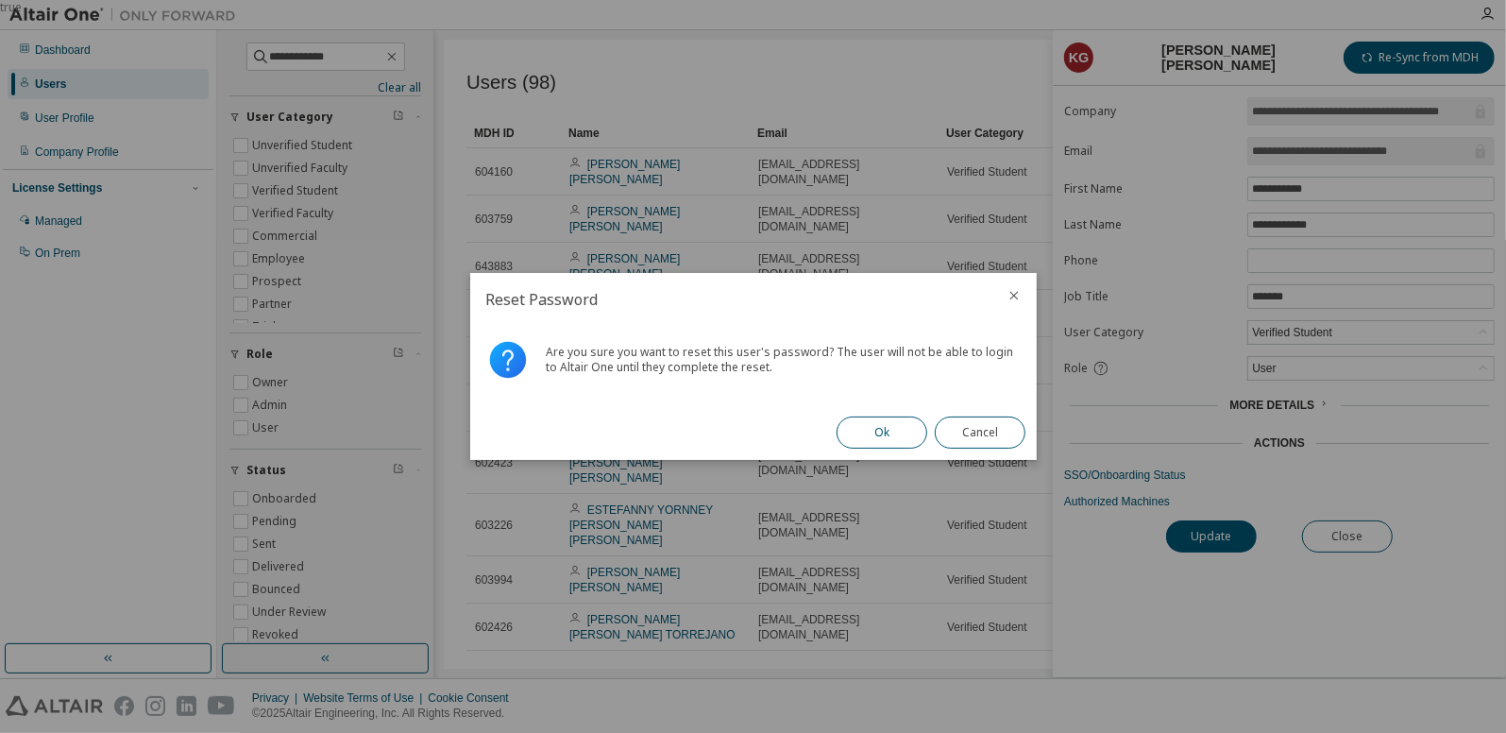
click at [885, 442] on button "Ok" at bounding box center [881, 432] width 91 height 32
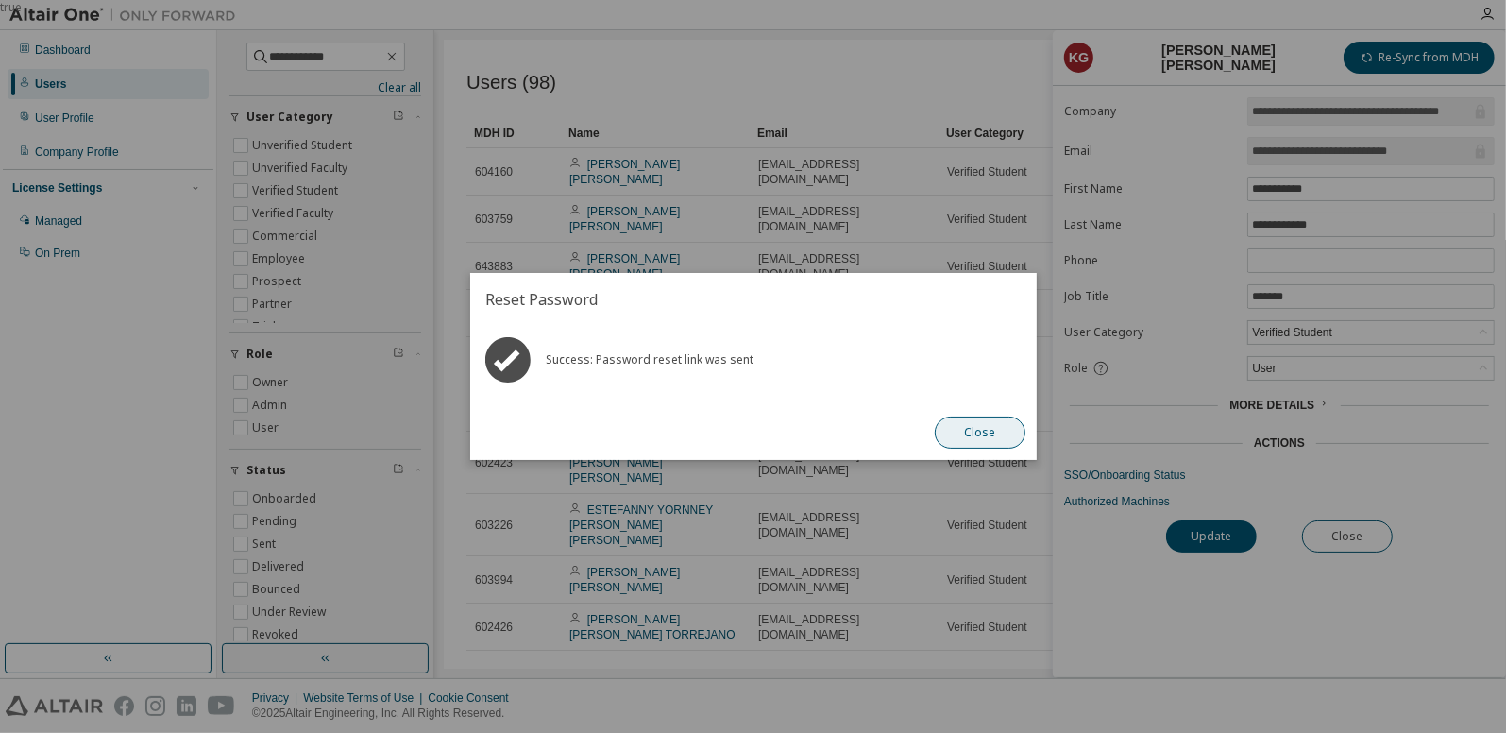
click at [1009, 430] on button "Close" at bounding box center [980, 432] width 91 height 32
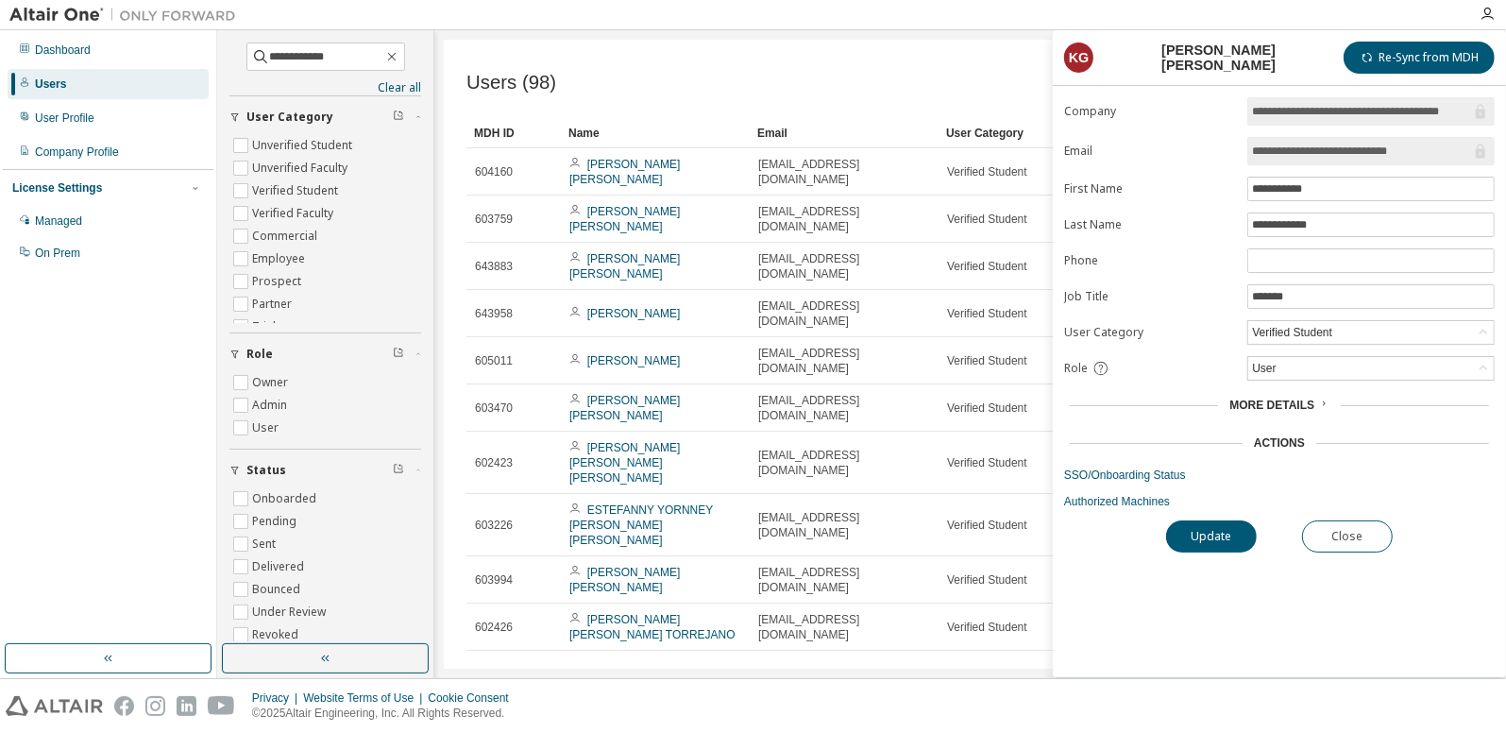
click at [472, 51] on div "Users (98) Import From CSV Export To CSV Add User Clear Load Save Save As Field…" at bounding box center [970, 354] width 1053 height 629
click at [1358, 535] on button "Close" at bounding box center [1347, 536] width 91 height 32
